Goal: Entertainment & Leisure: Browse casually

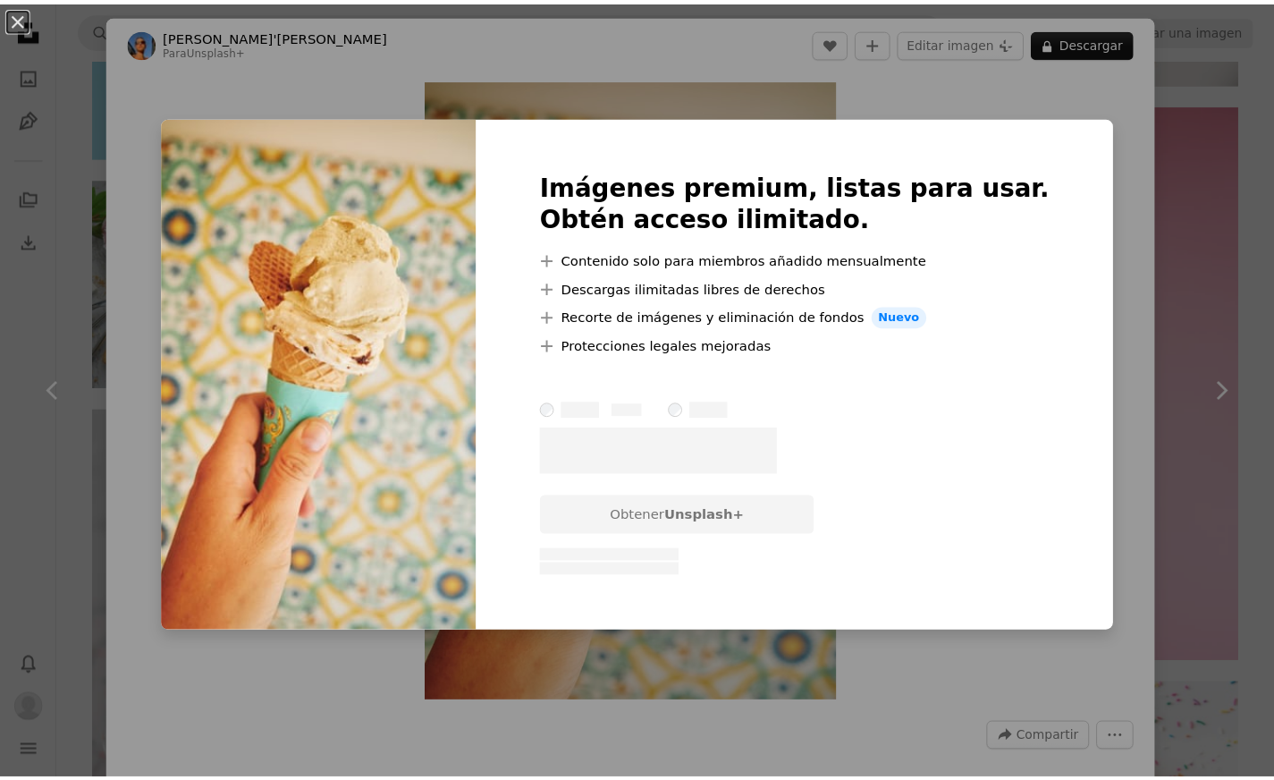
scroll to position [1, 0]
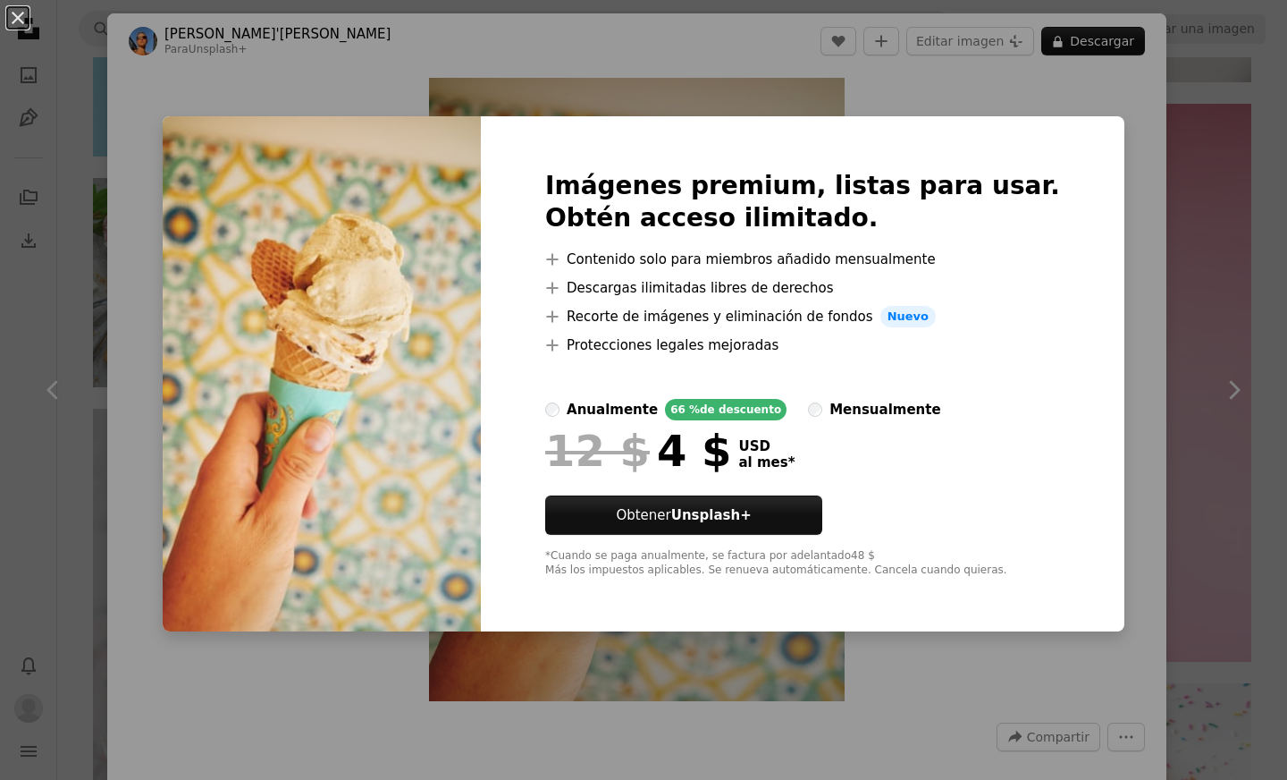
click at [1007, 79] on div "An X shape Imágenes premium, listas para usar. Obtén acceso ilimitado. A plus s…" at bounding box center [643, 390] width 1287 height 780
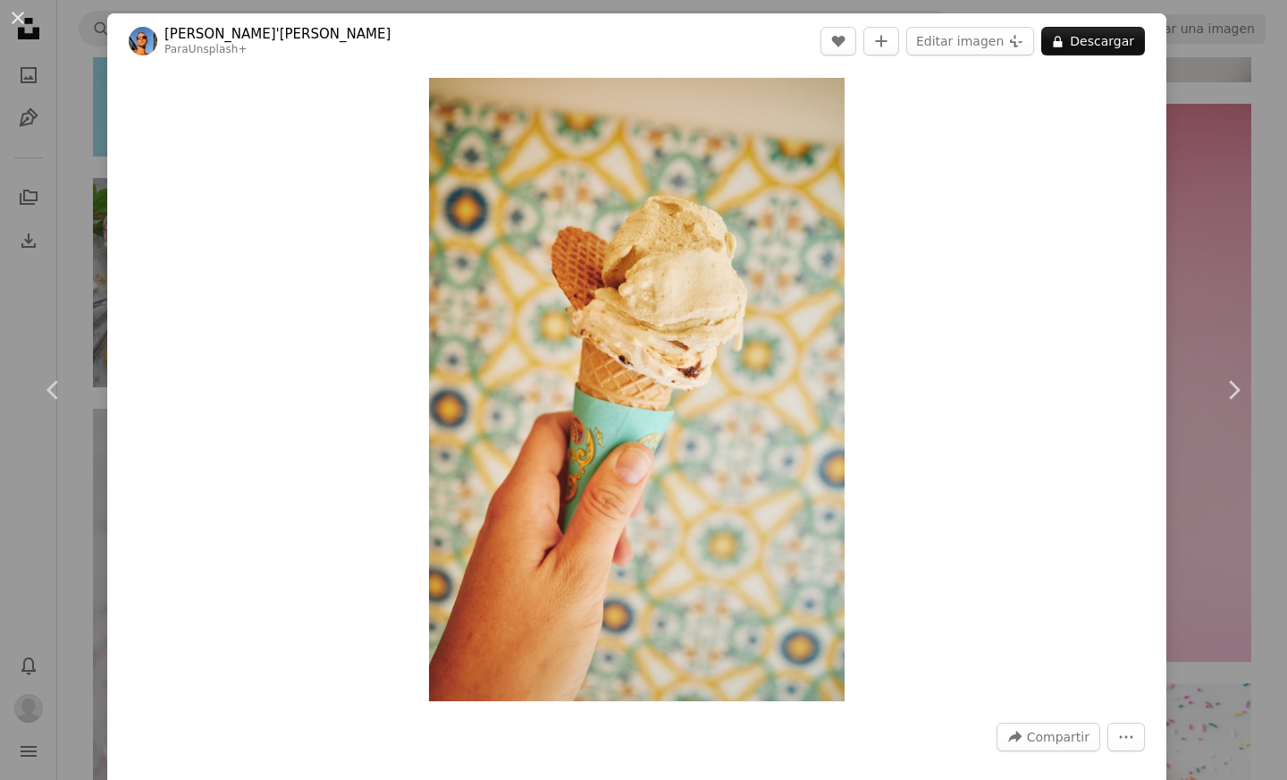
click at [1202, 215] on div "An X shape Chevron left Chevron right [PERSON_NAME]'[PERSON_NAME] Para Unsplash…" at bounding box center [643, 390] width 1287 height 780
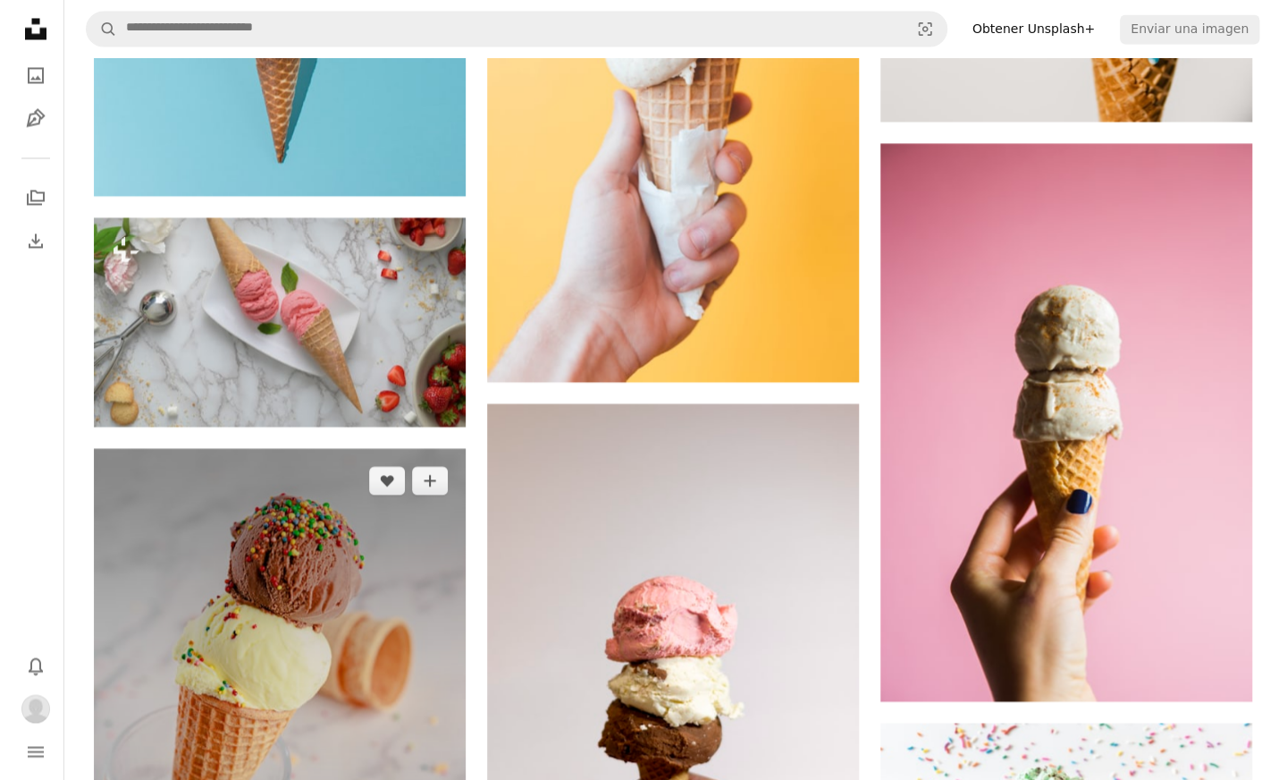
scroll to position [1817, 0]
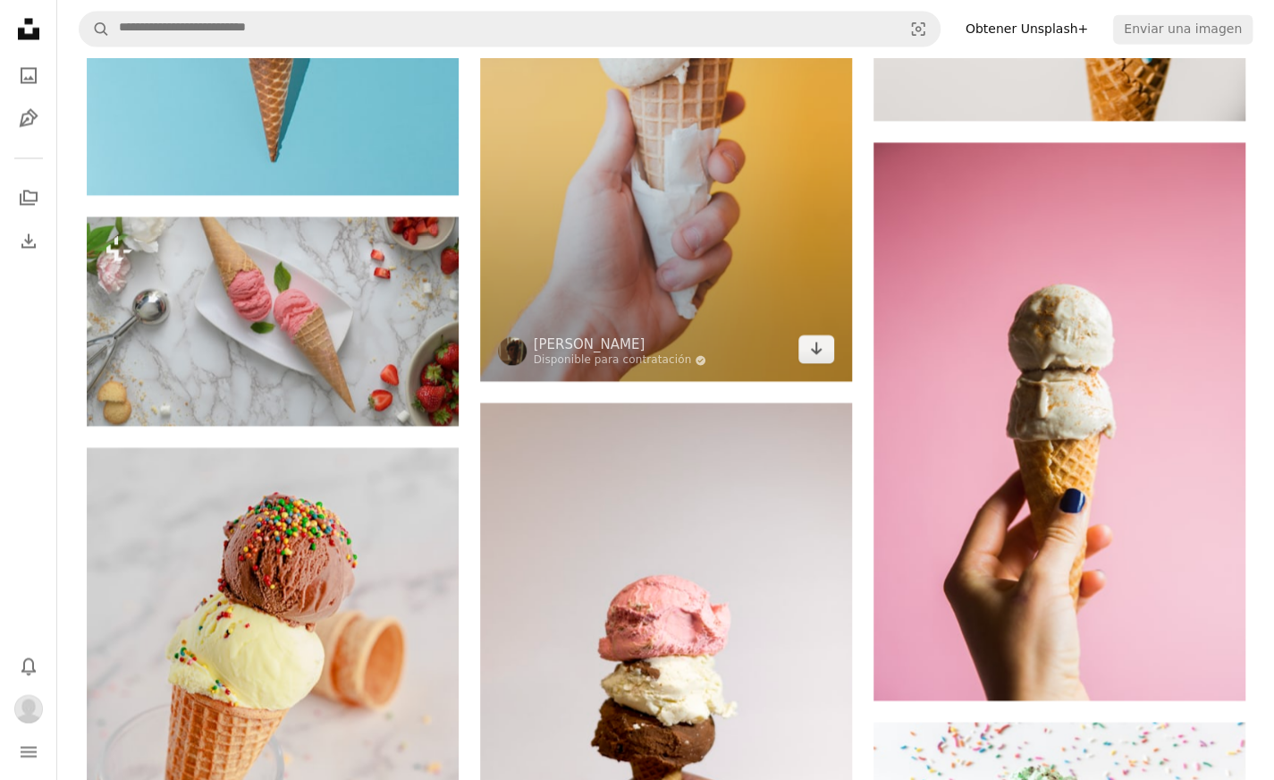
click at [637, 234] on img at bounding box center [666, 102] width 372 height 558
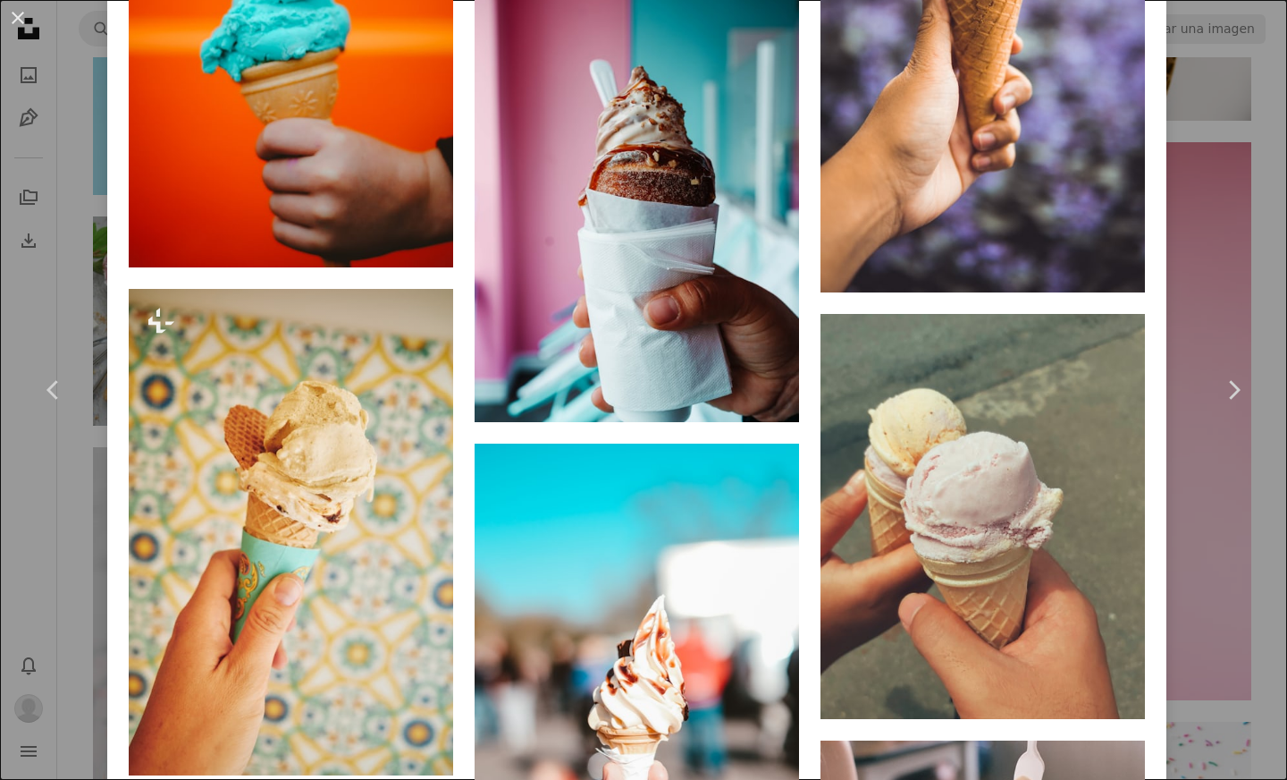
scroll to position [9681, 0]
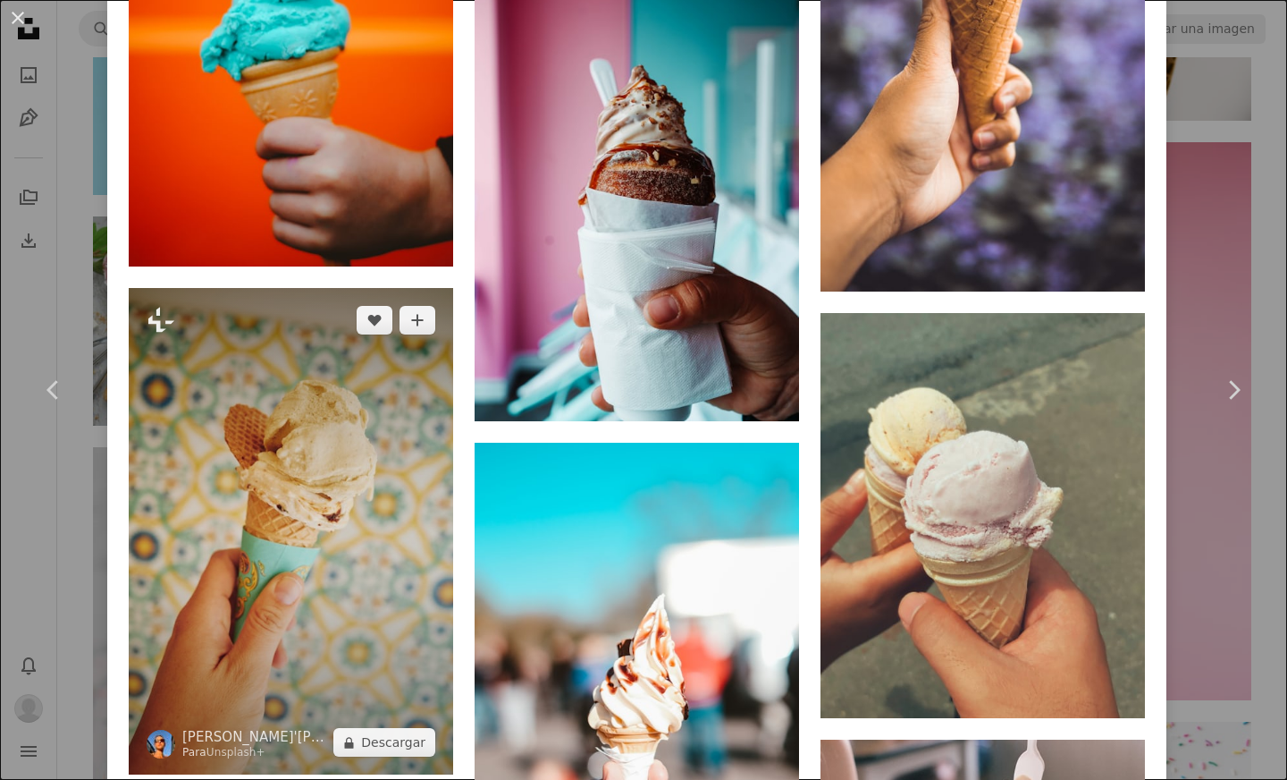
click at [316, 347] on img at bounding box center [291, 531] width 325 height 487
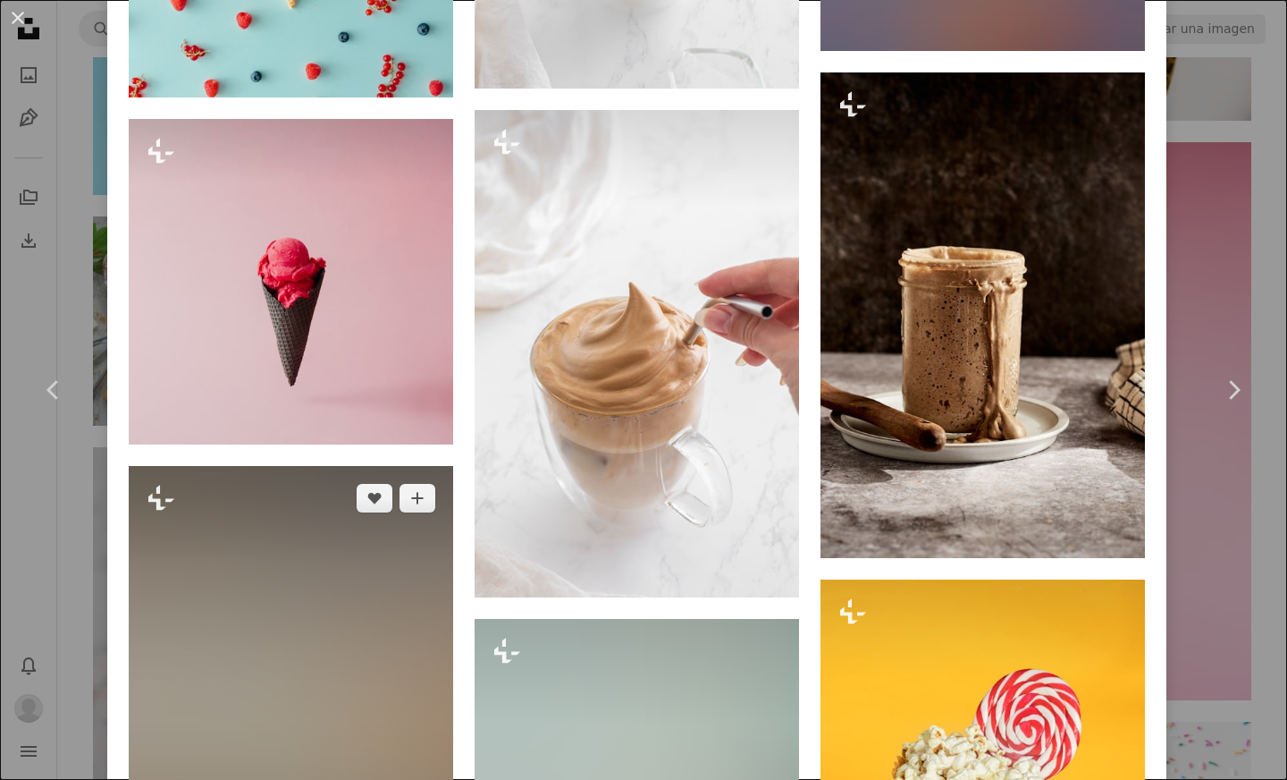
scroll to position [5849, 0]
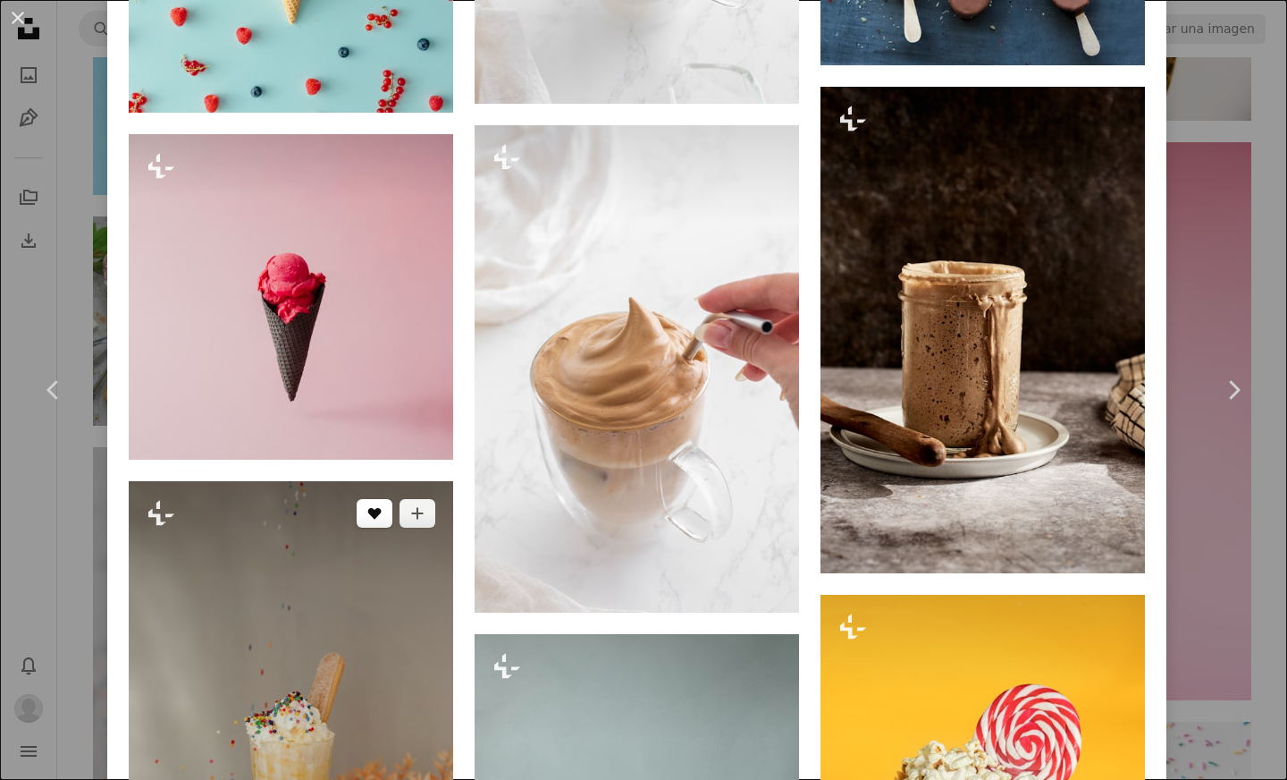
click at [374, 499] on button "A heart" at bounding box center [375, 513] width 36 height 29
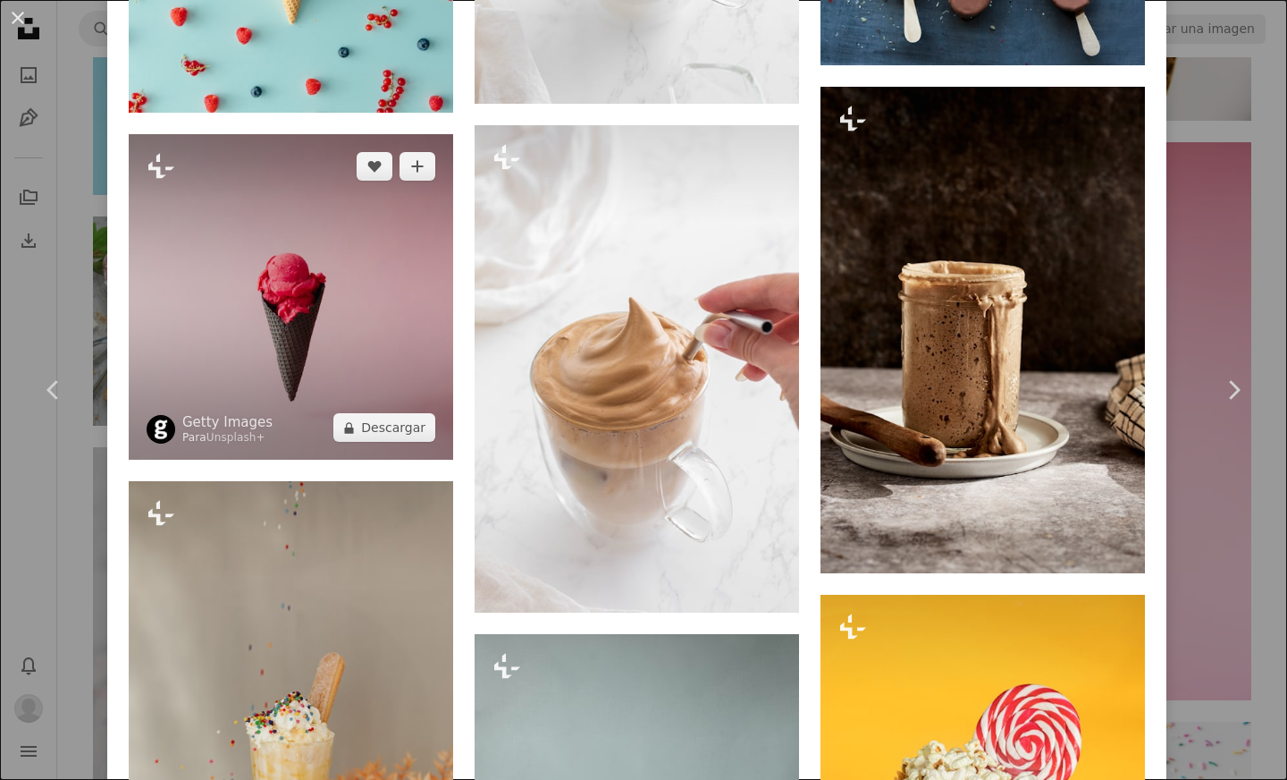
click at [301, 223] on img at bounding box center [291, 296] width 325 height 325
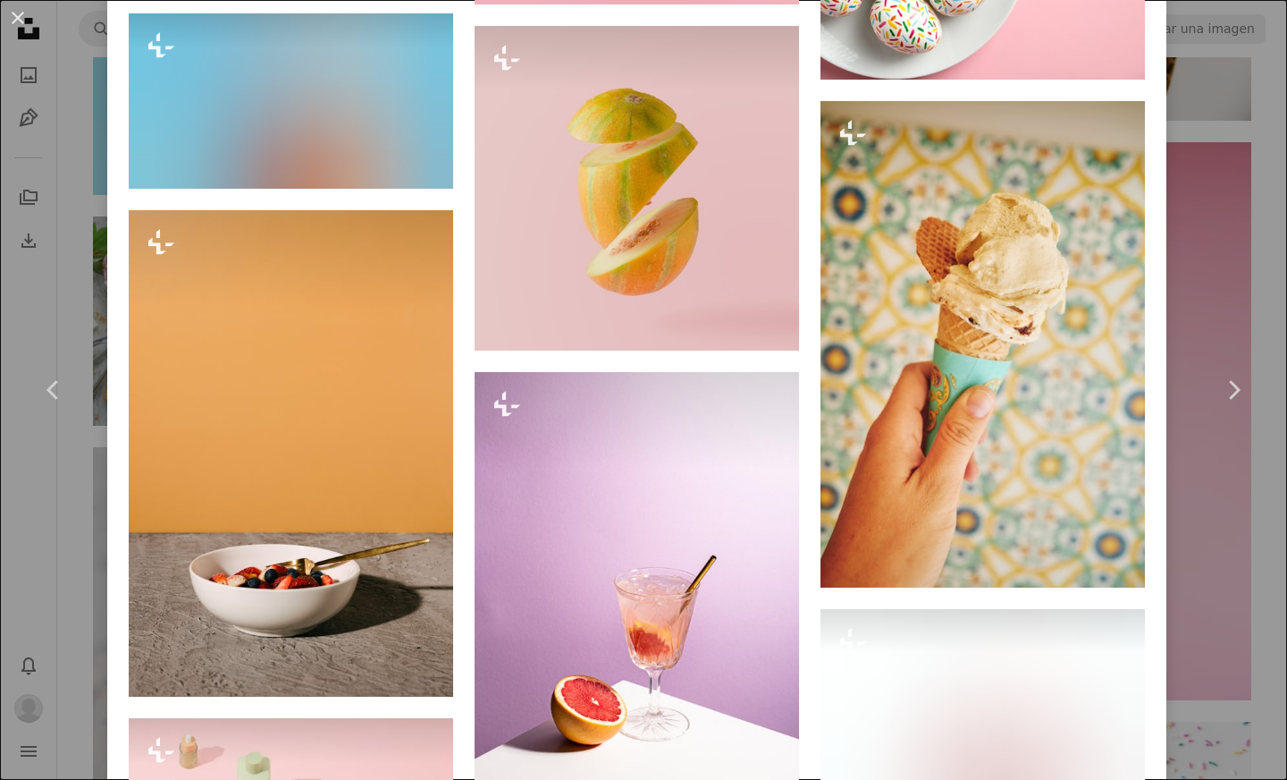
scroll to position [20282, 0]
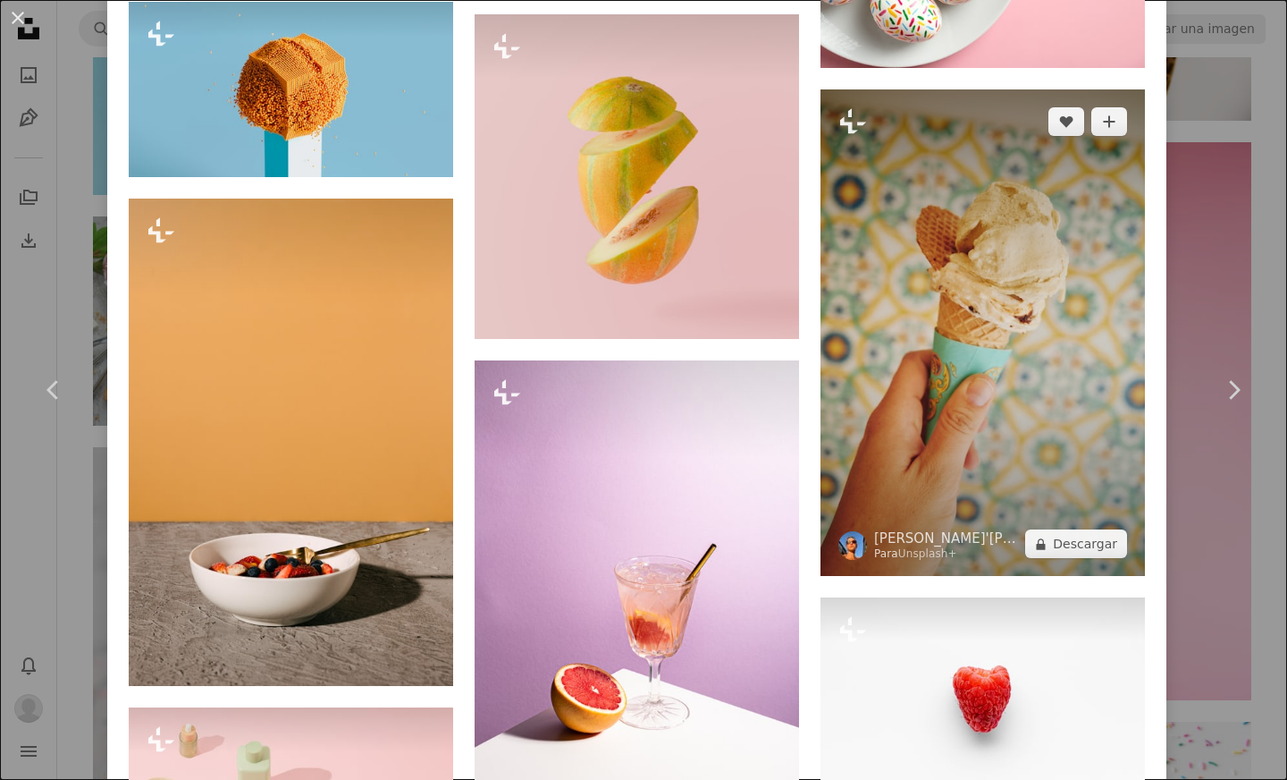
click at [936, 184] on img at bounding box center [983, 332] width 325 height 487
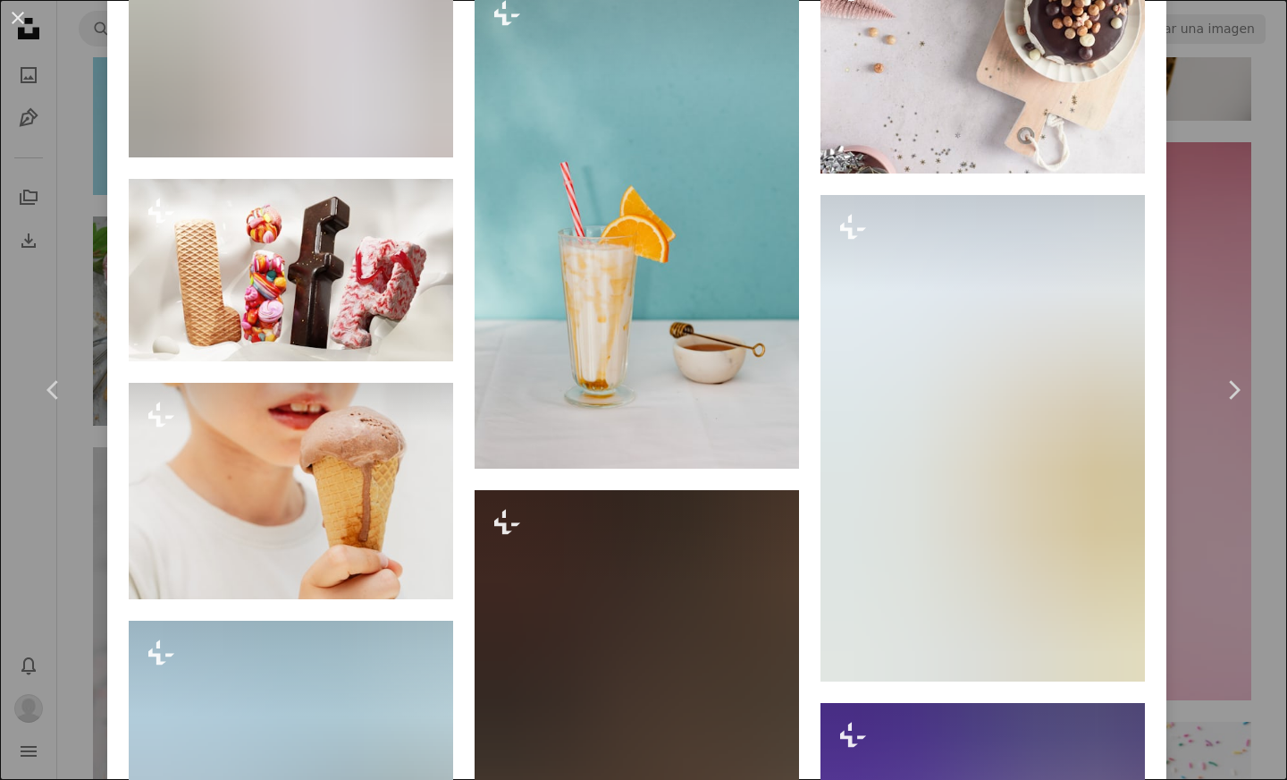
scroll to position [11691, 0]
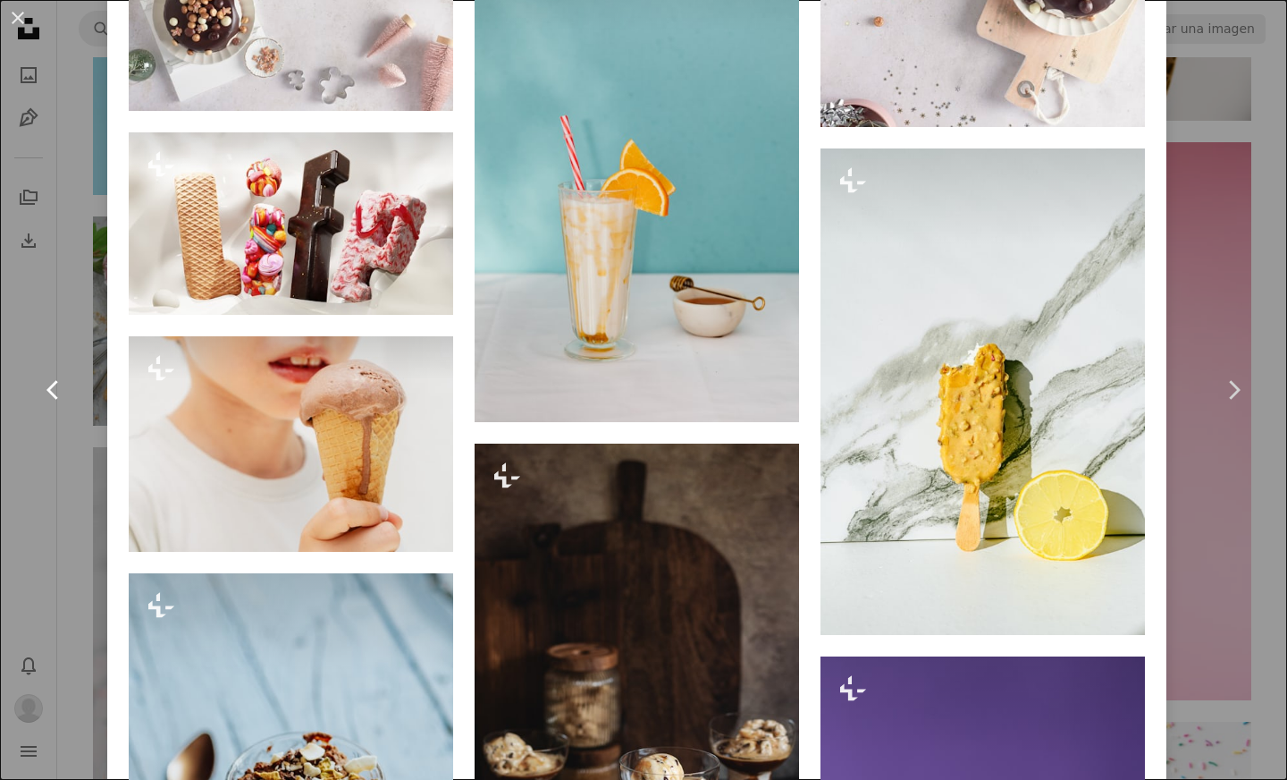
click at [62, 394] on icon "Chevron left" at bounding box center [53, 389] width 29 height 29
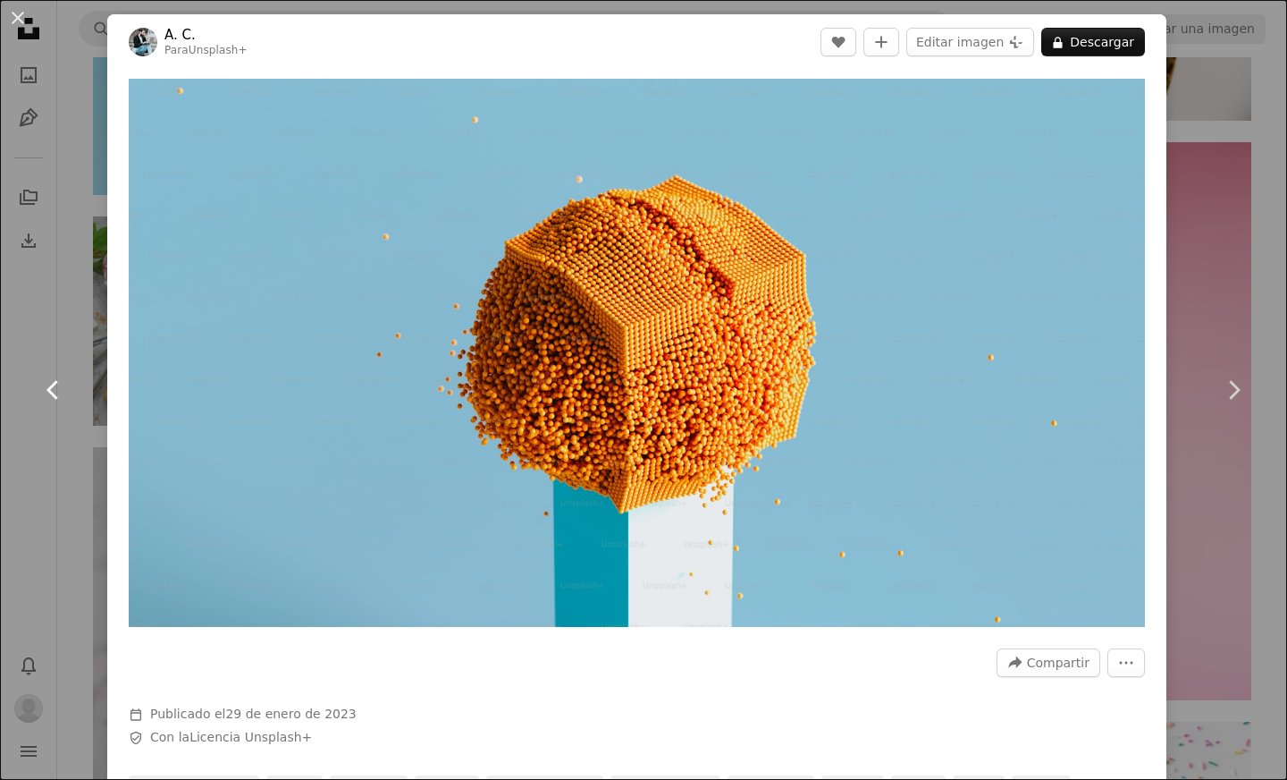
click at [62, 394] on icon "Chevron left" at bounding box center [53, 389] width 29 height 29
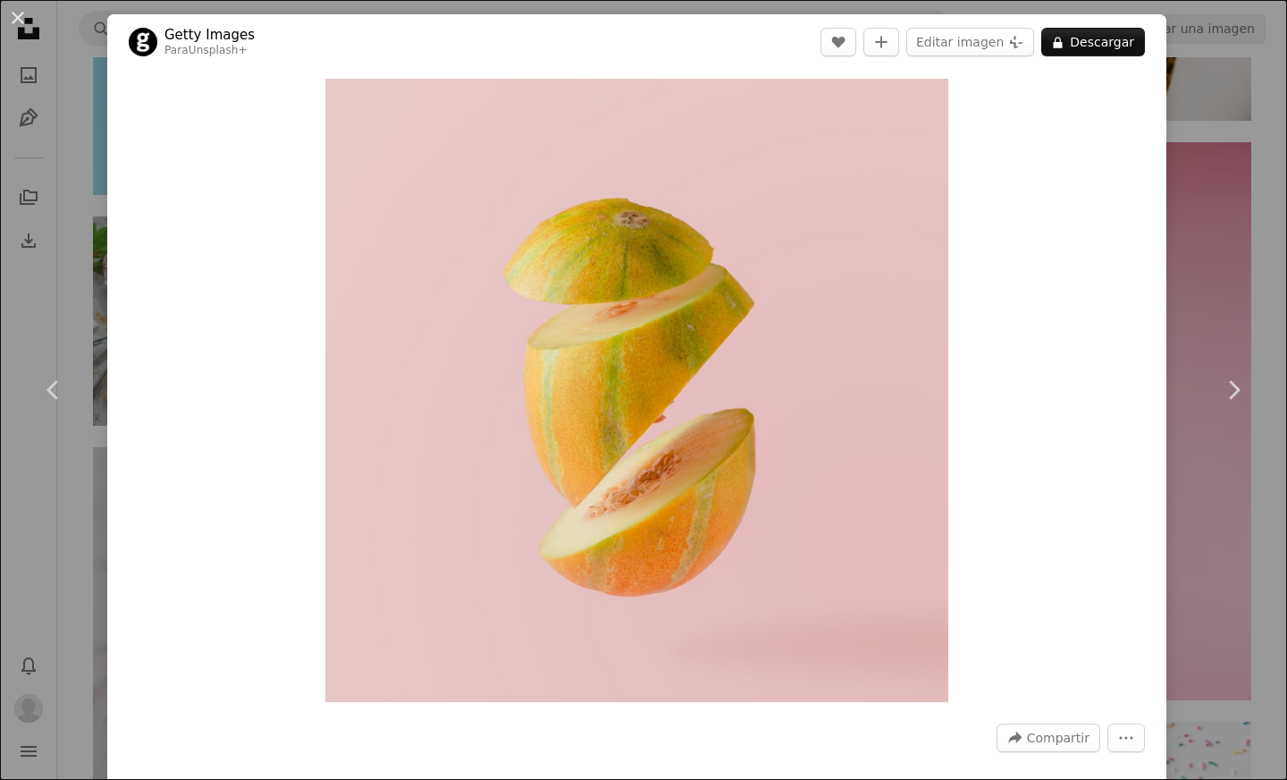
click at [55, 477] on div "An X shape Chevron left Chevron right Getty Images Para Unsplash+ A heart A plu…" at bounding box center [643, 390] width 1287 height 780
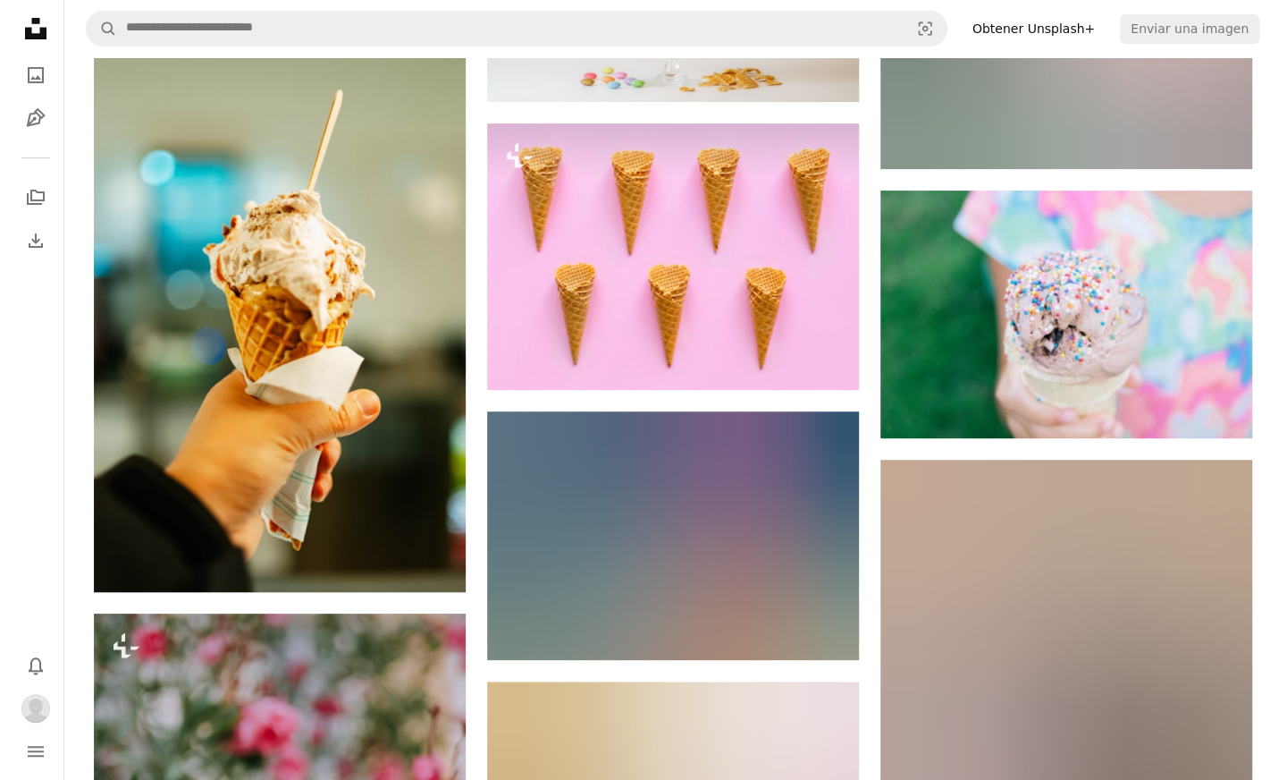
scroll to position [11642, 0]
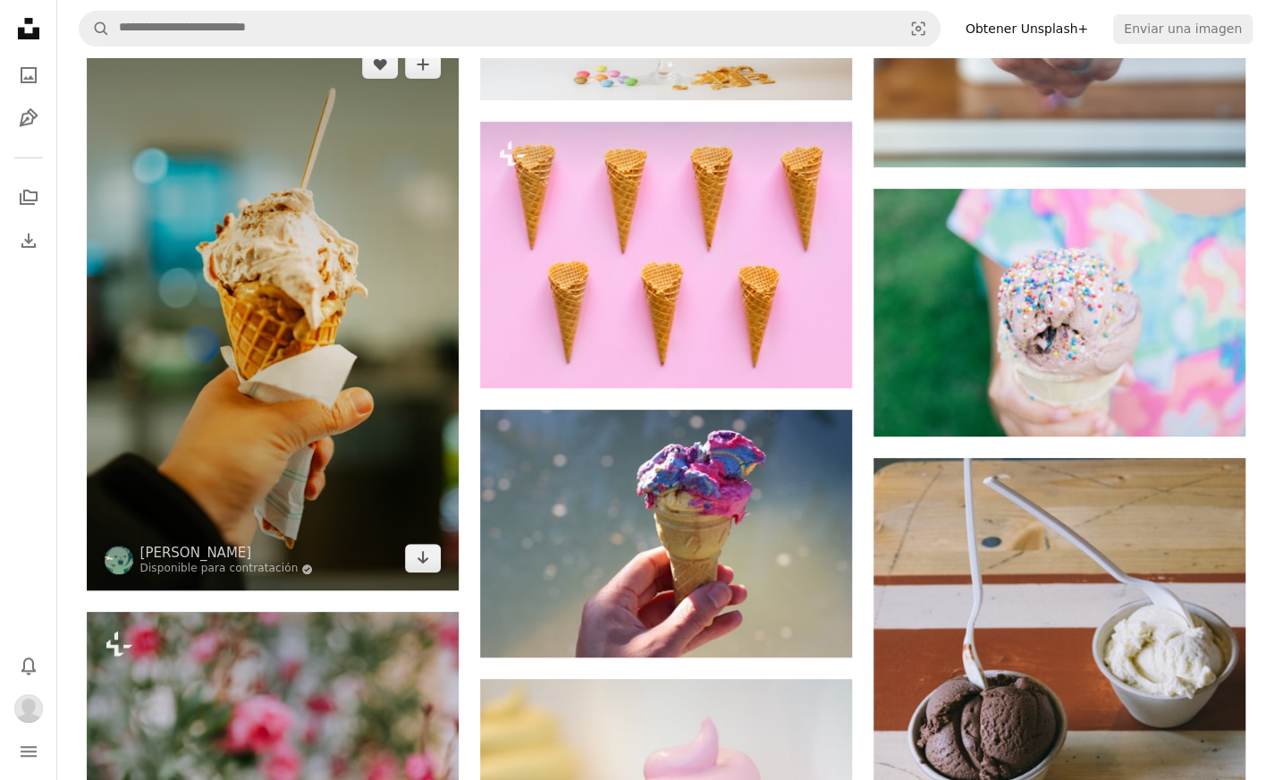
click at [326, 375] on img at bounding box center [273, 311] width 372 height 558
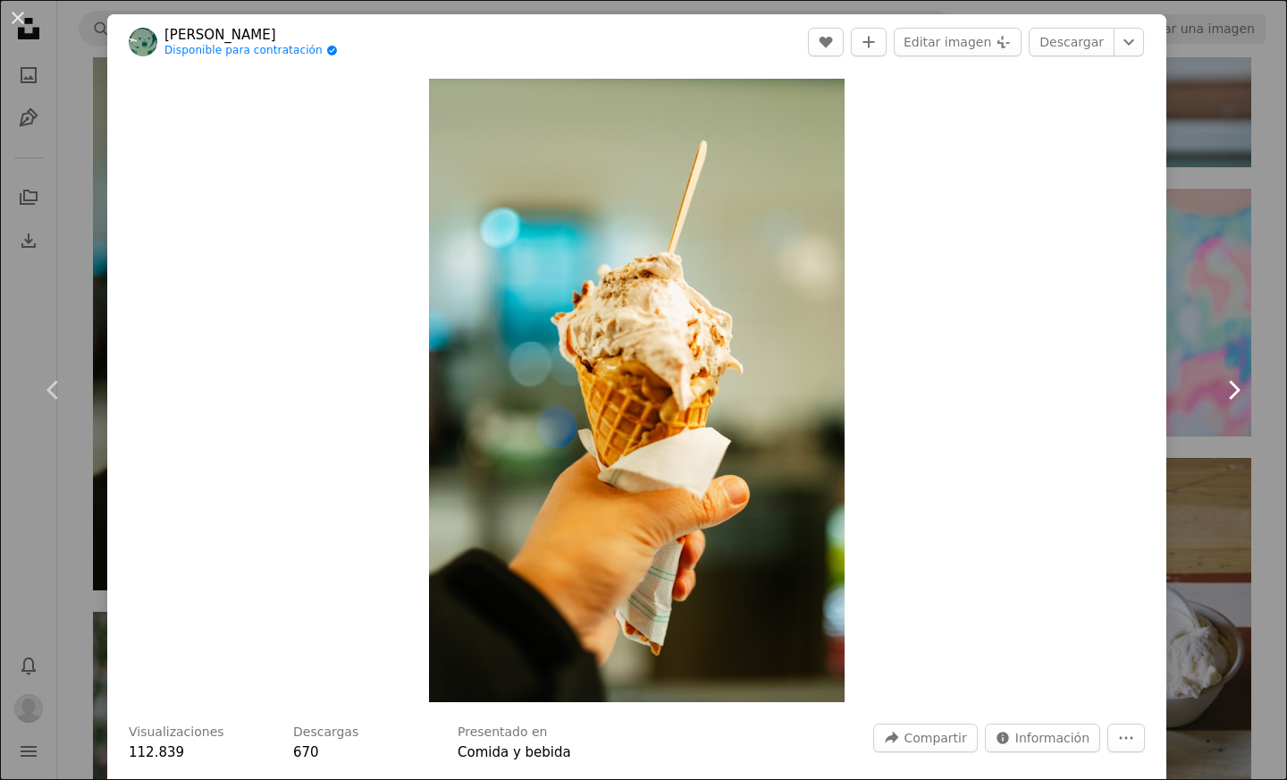
click at [1229, 387] on icon at bounding box center [1235, 389] width 12 height 19
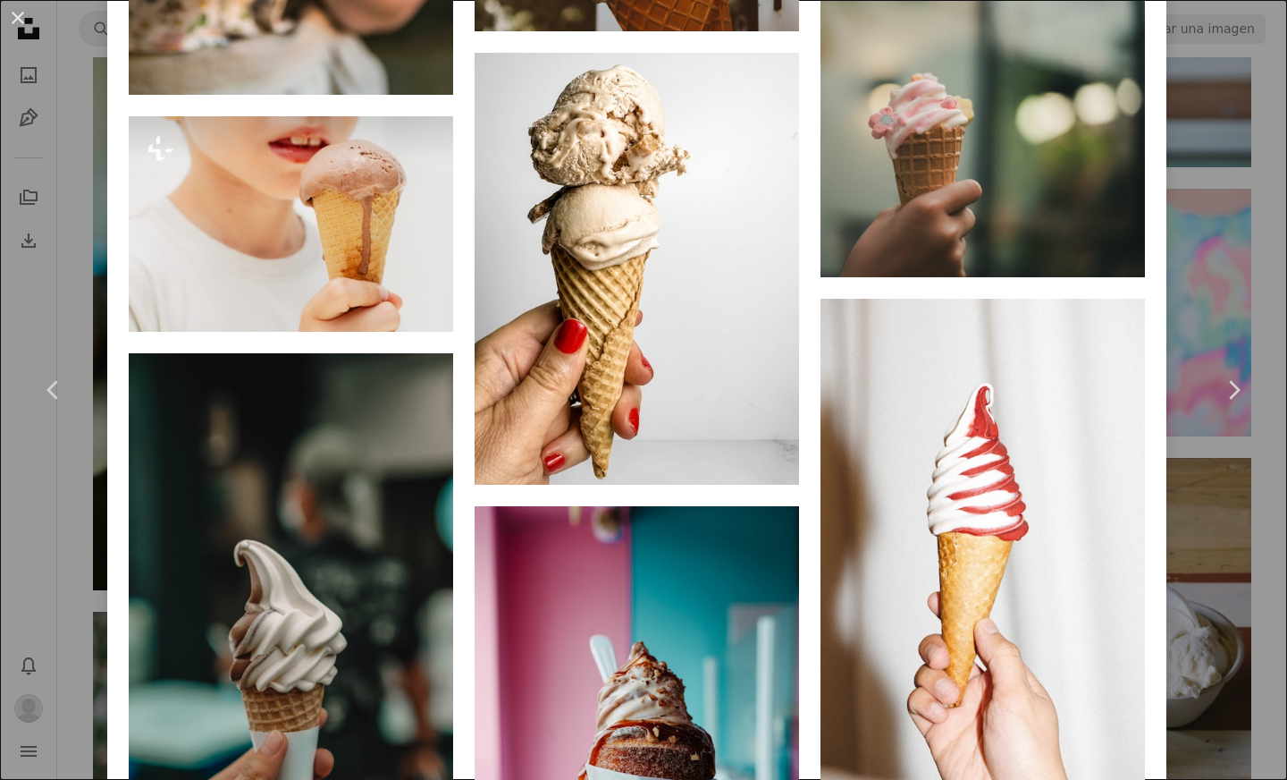
scroll to position [4261, 0]
